Goal: Transaction & Acquisition: Book appointment/travel/reservation

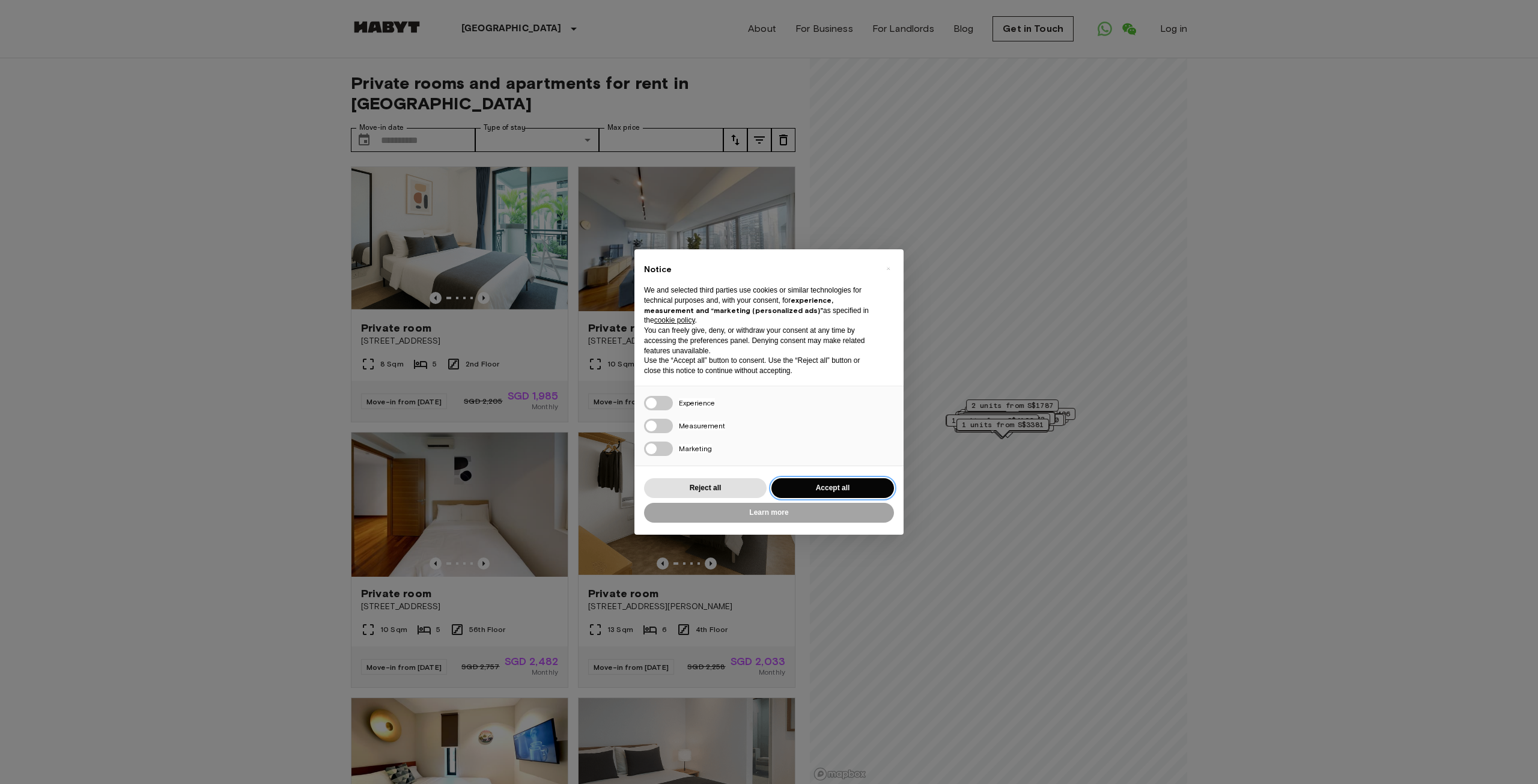
click at [837, 489] on button "Accept all" at bounding box center [833, 488] width 122 height 20
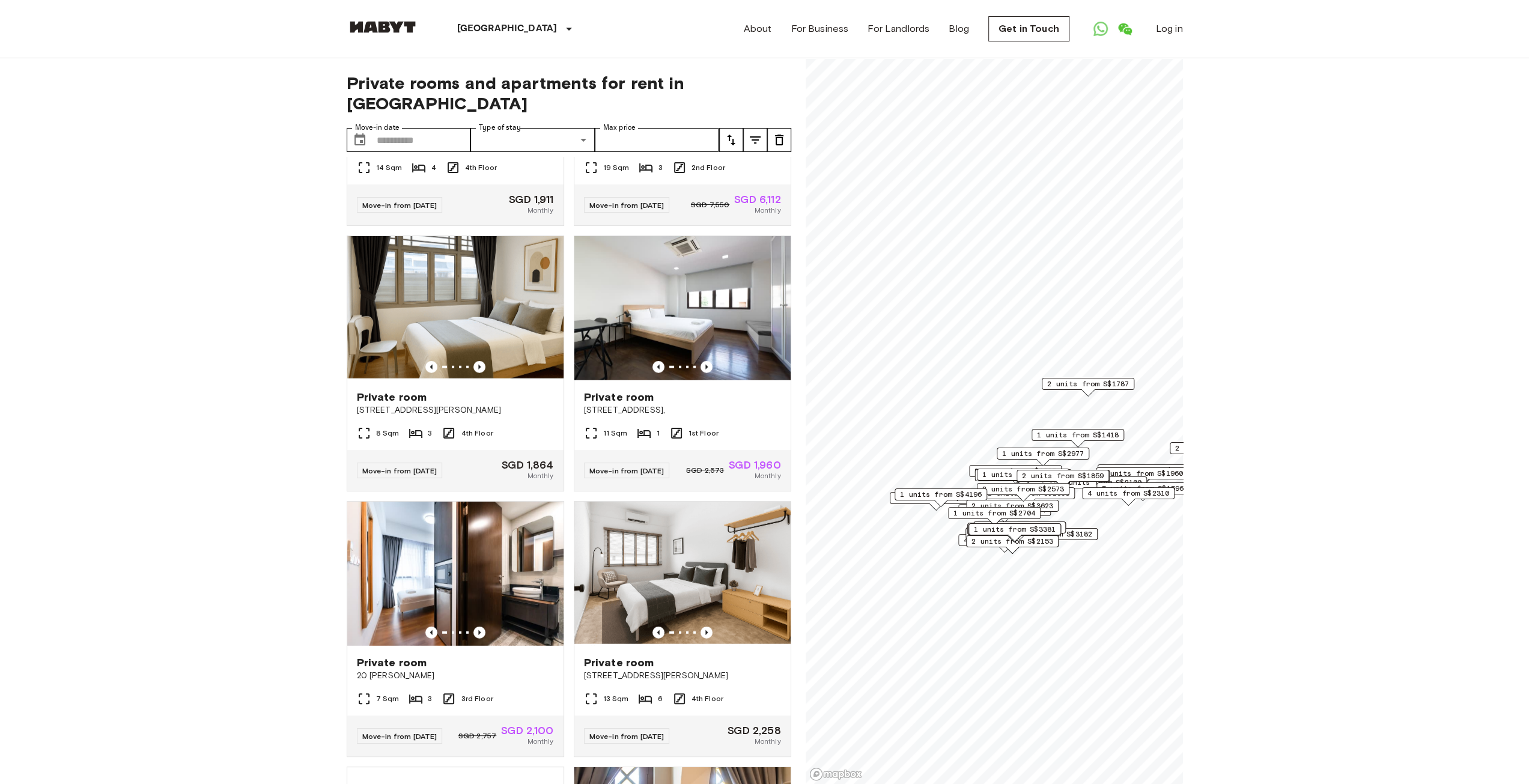
scroll to position [3358, 0]
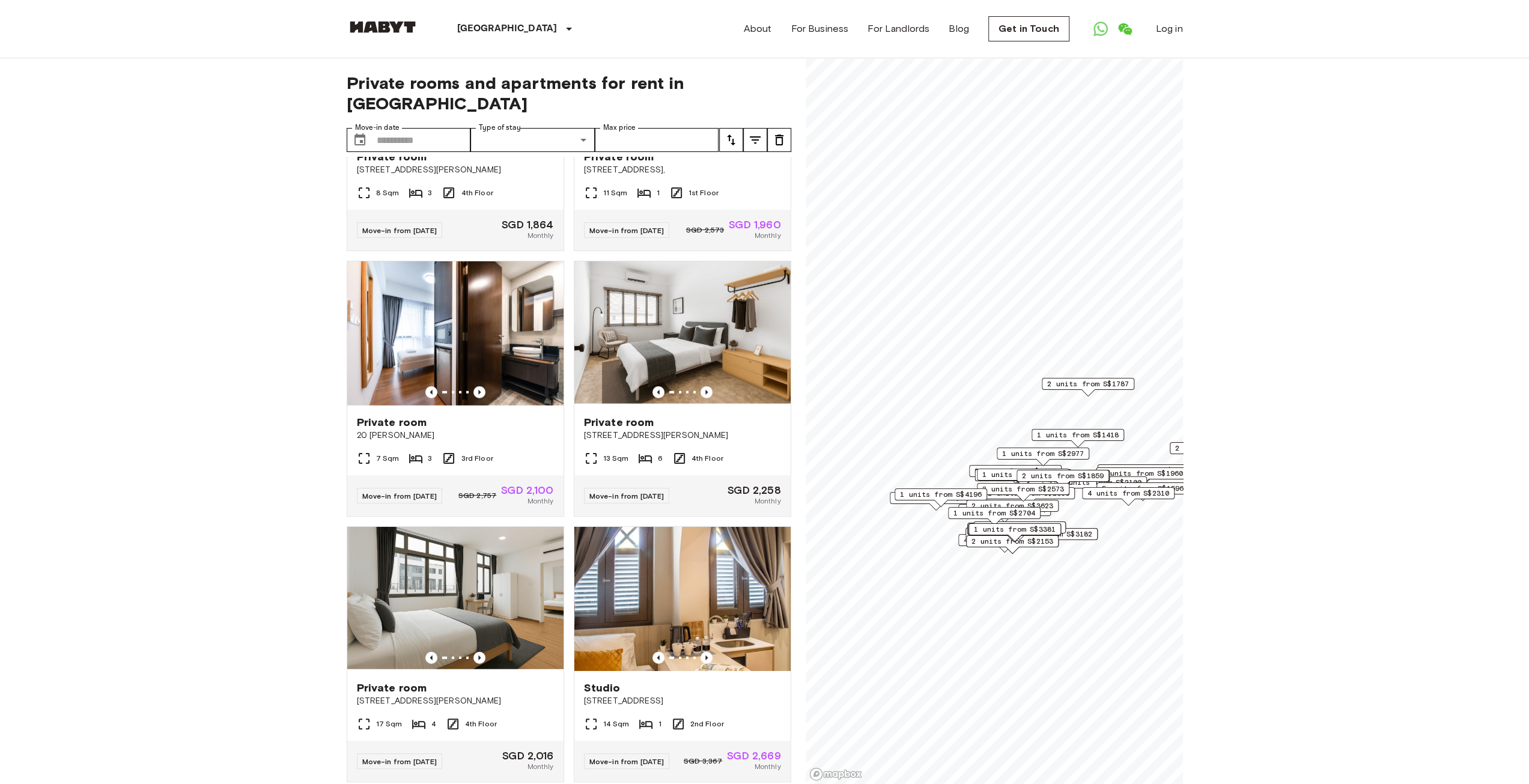
click at [1013, 545] on span "2 units from S$2153" at bounding box center [1012, 541] width 82 height 11
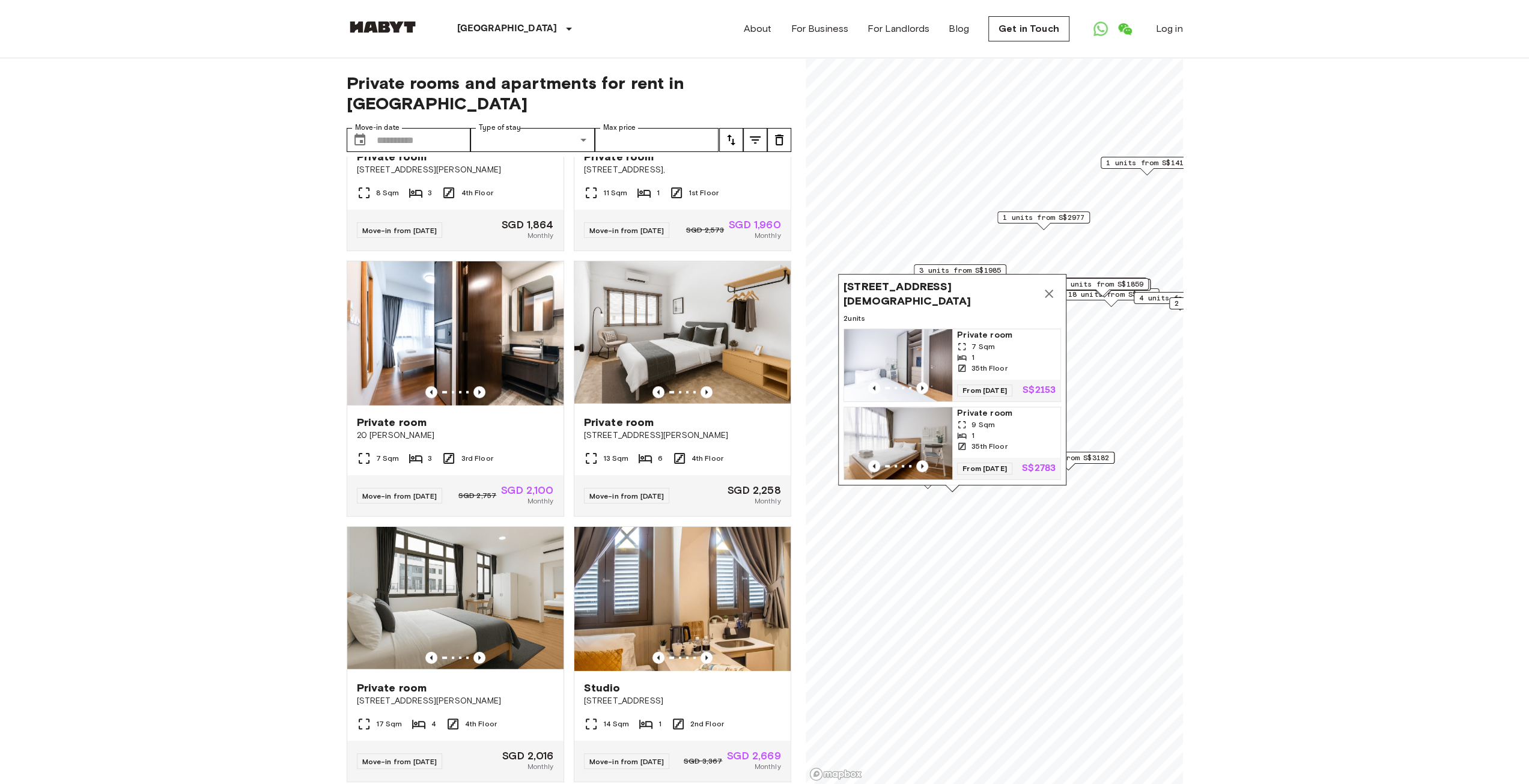
click at [1088, 459] on span "1 units from S$3182" at bounding box center [1068, 458] width 82 height 11
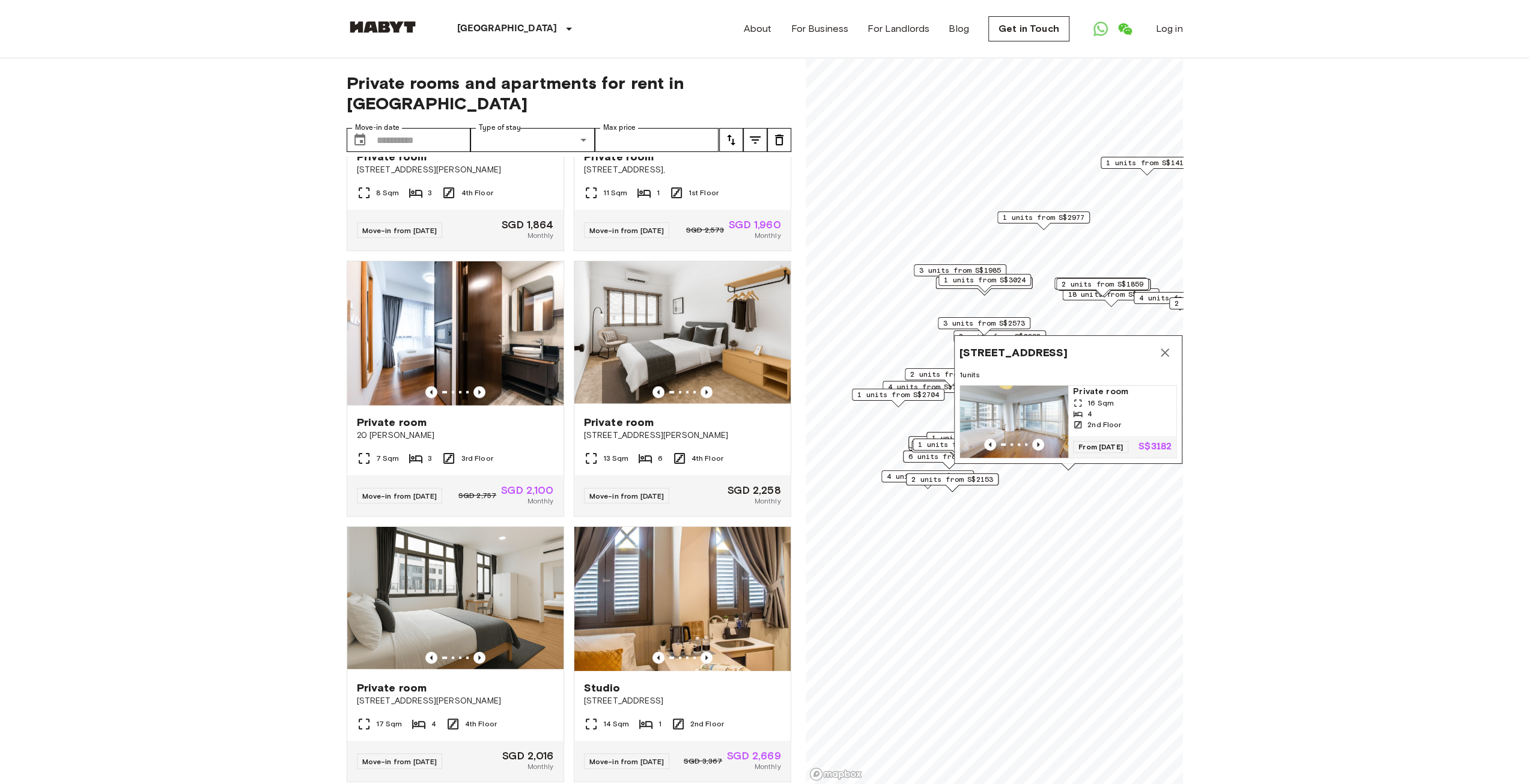
click at [1166, 349] on icon "Map marker" at bounding box center [1164, 352] width 8 height 8
drag, startPoint x: 215, startPoint y: 512, endPoint x: 232, endPoint y: 493, distance: 25.5
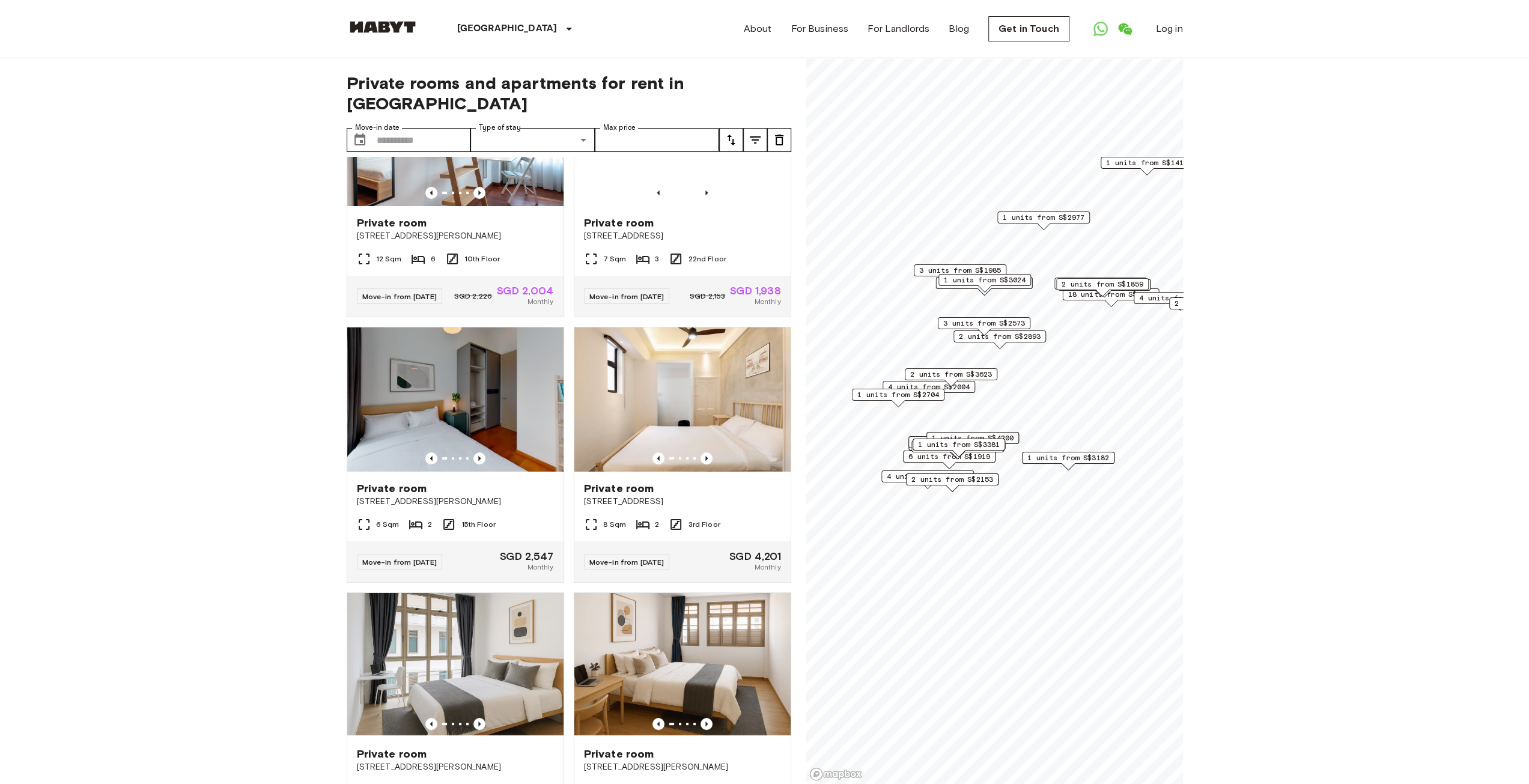
scroll to position [4859, 0]
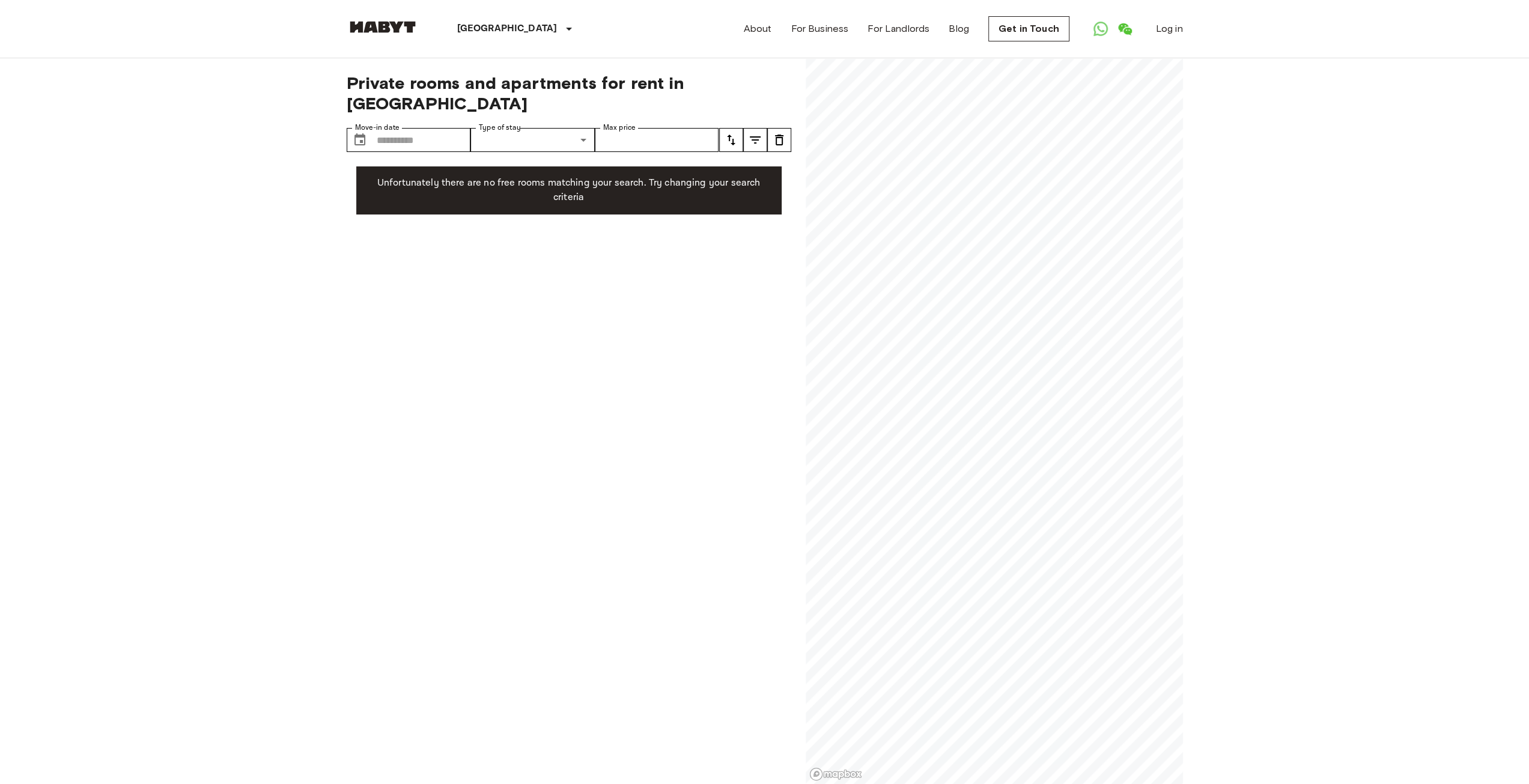
click at [391, 27] on img at bounding box center [382, 27] width 72 height 12
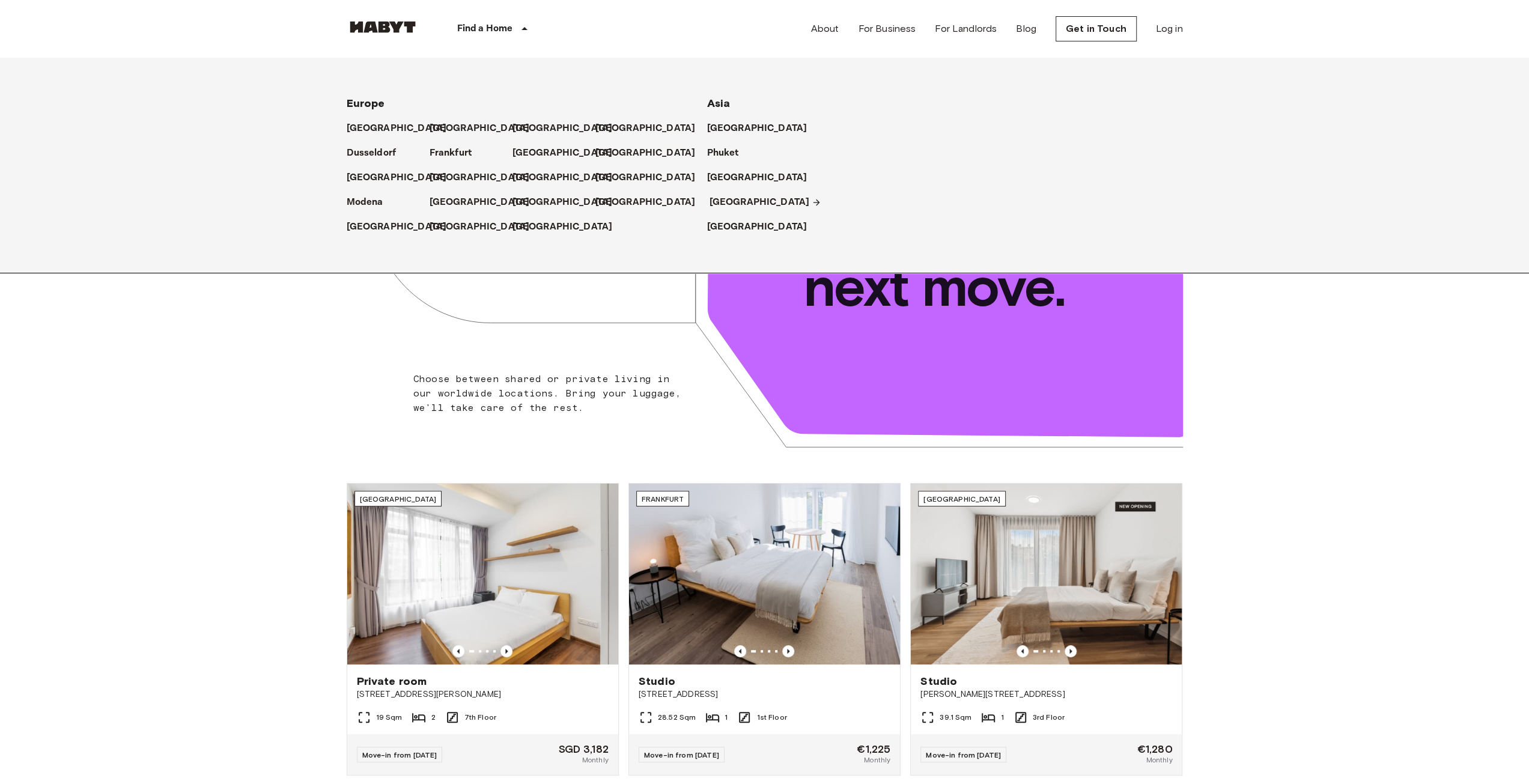
click at [717, 204] on p "[GEOGRAPHIC_DATA]" at bounding box center [760, 203] width 100 height 15
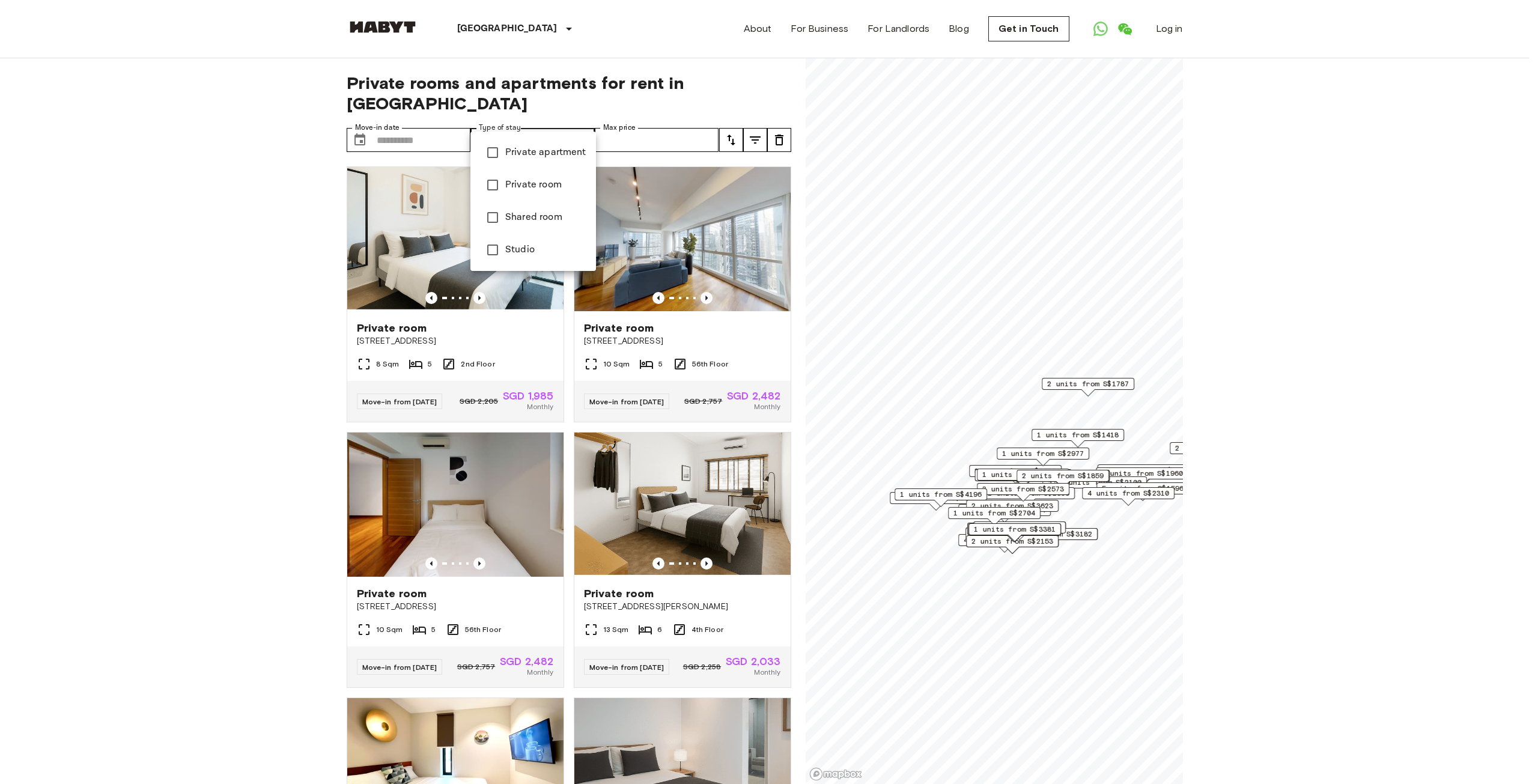
click at [545, 155] on span "Private apartment" at bounding box center [546, 153] width 81 height 15
type input "**********"
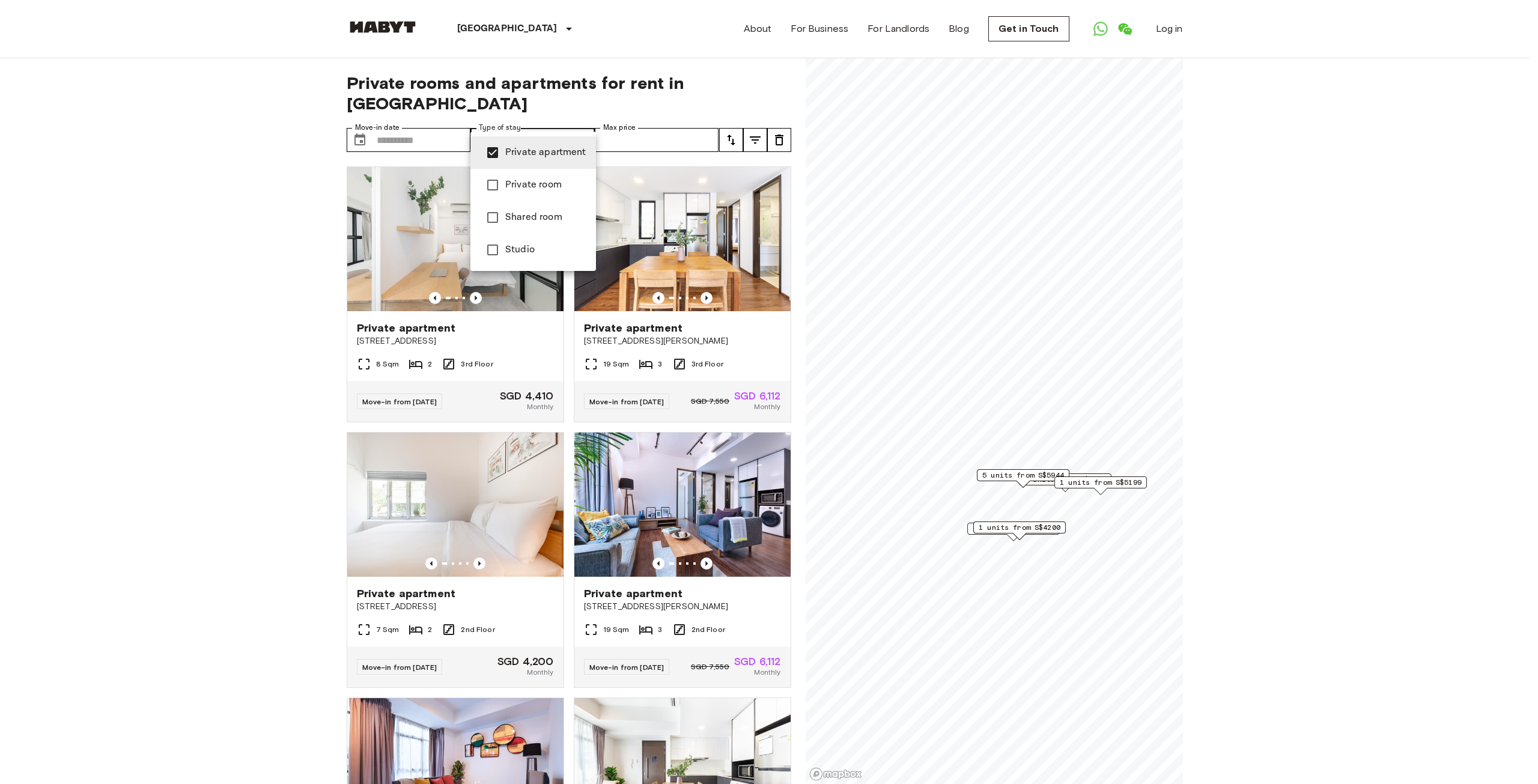
click at [150, 399] on div at bounding box center [769, 392] width 1538 height 784
